Goal: Task Accomplishment & Management: Manage account settings

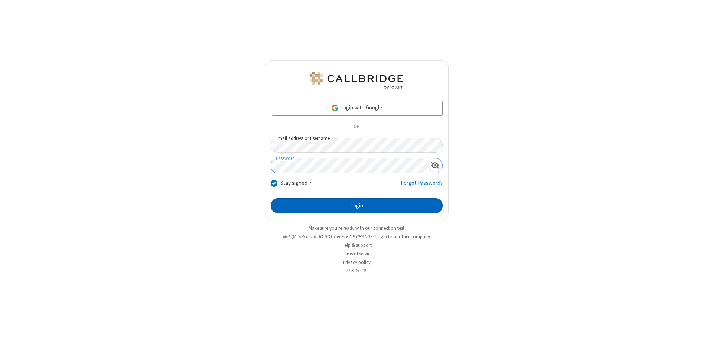
click at [357, 206] on button "Login" at bounding box center [357, 205] width 172 height 15
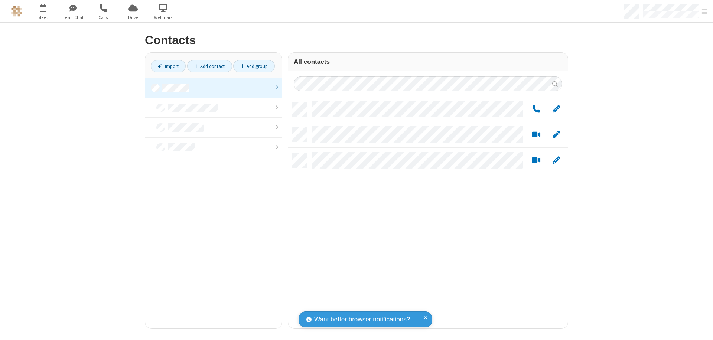
scroll to position [227, 274]
click at [214, 88] on link at bounding box center [213, 88] width 137 height 20
click at [254, 66] on link "Add group" at bounding box center [254, 66] width 42 height 13
